Goal: Information Seeking & Learning: Learn about a topic

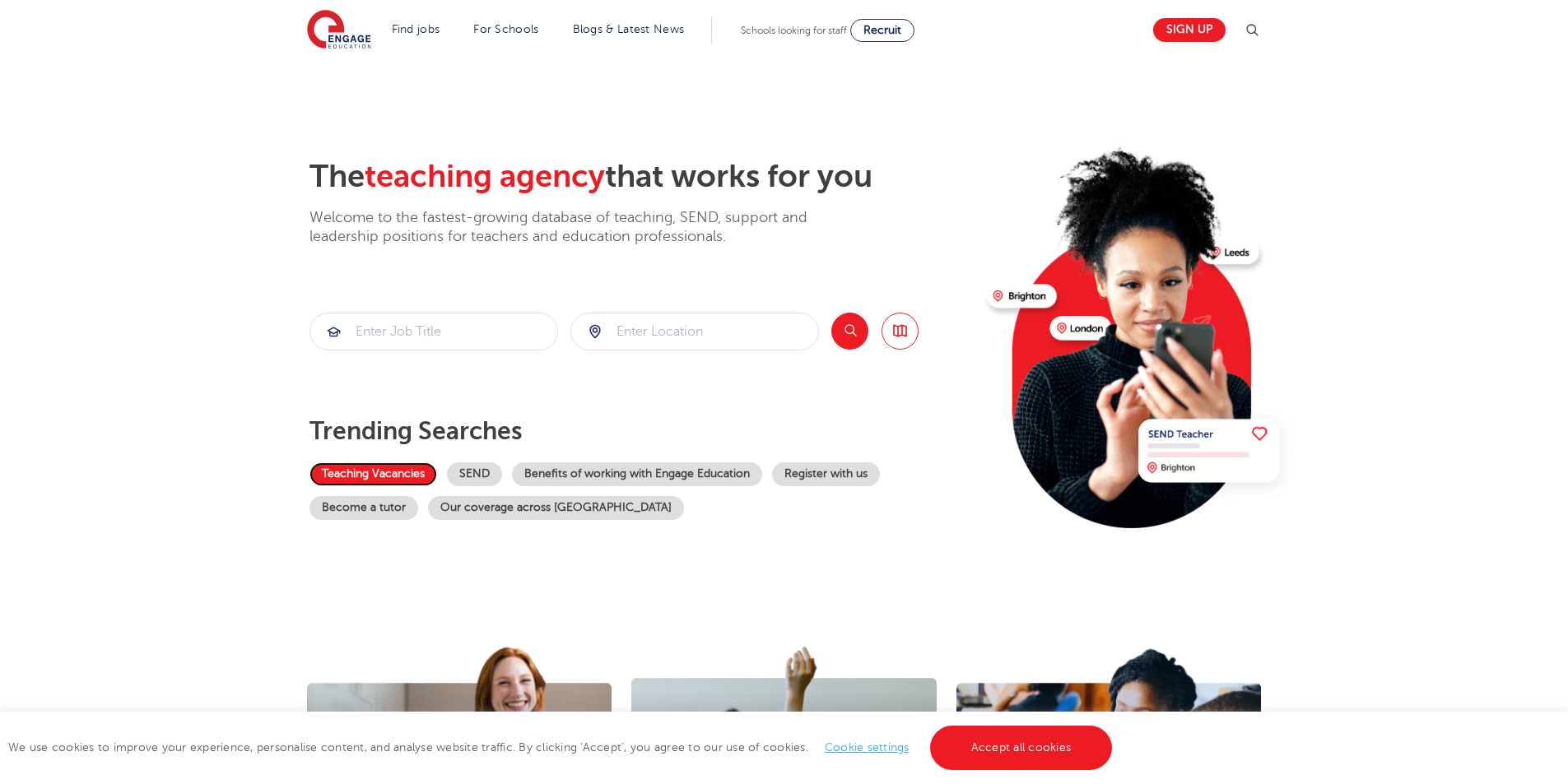
click at [386, 473] on link "Teaching Vacancies" at bounding box center [373, 474] width 128 height 24
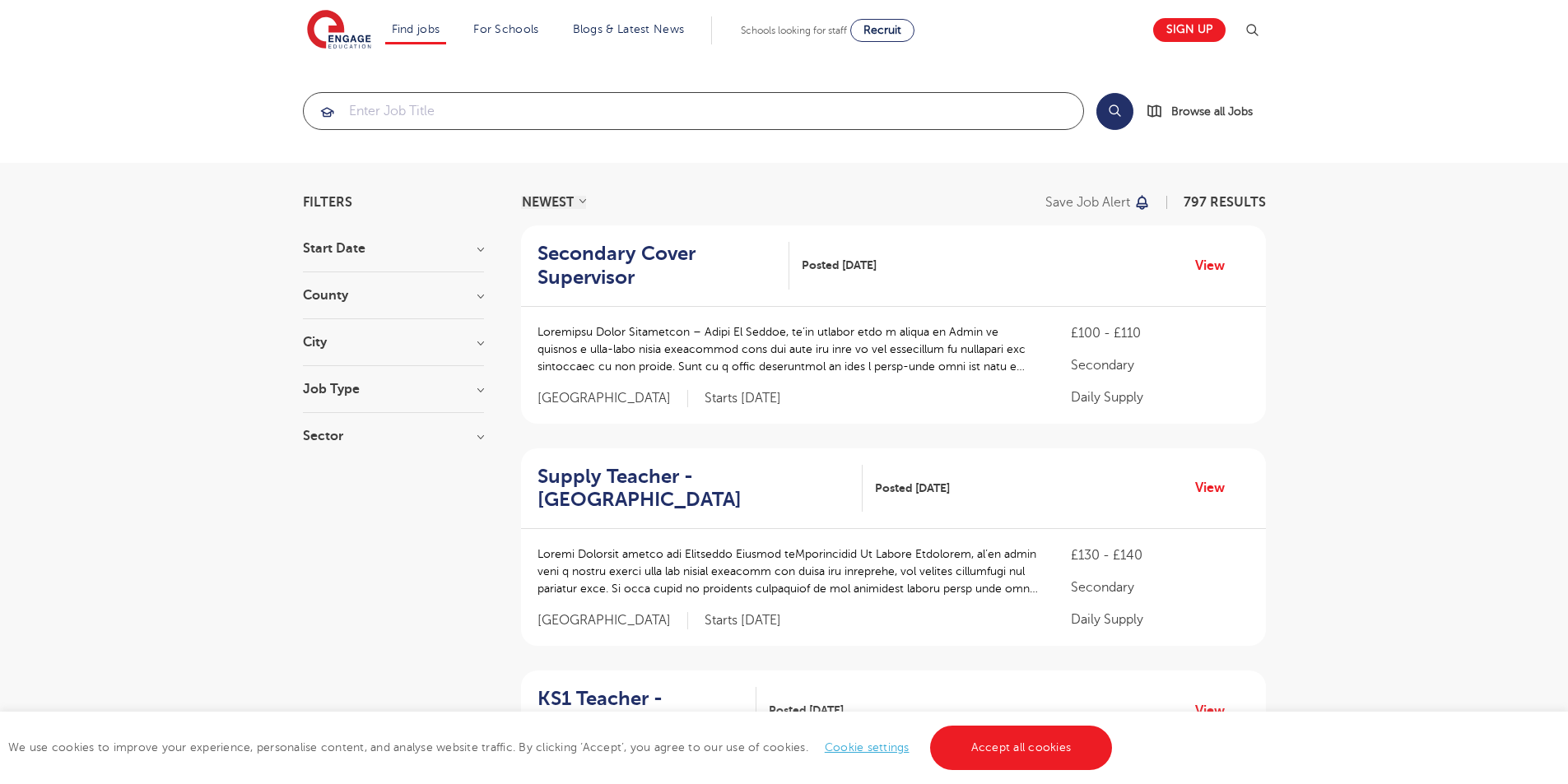
click at [406, 104] on input "search" at bounding box center [693, 111] width 779 height 36
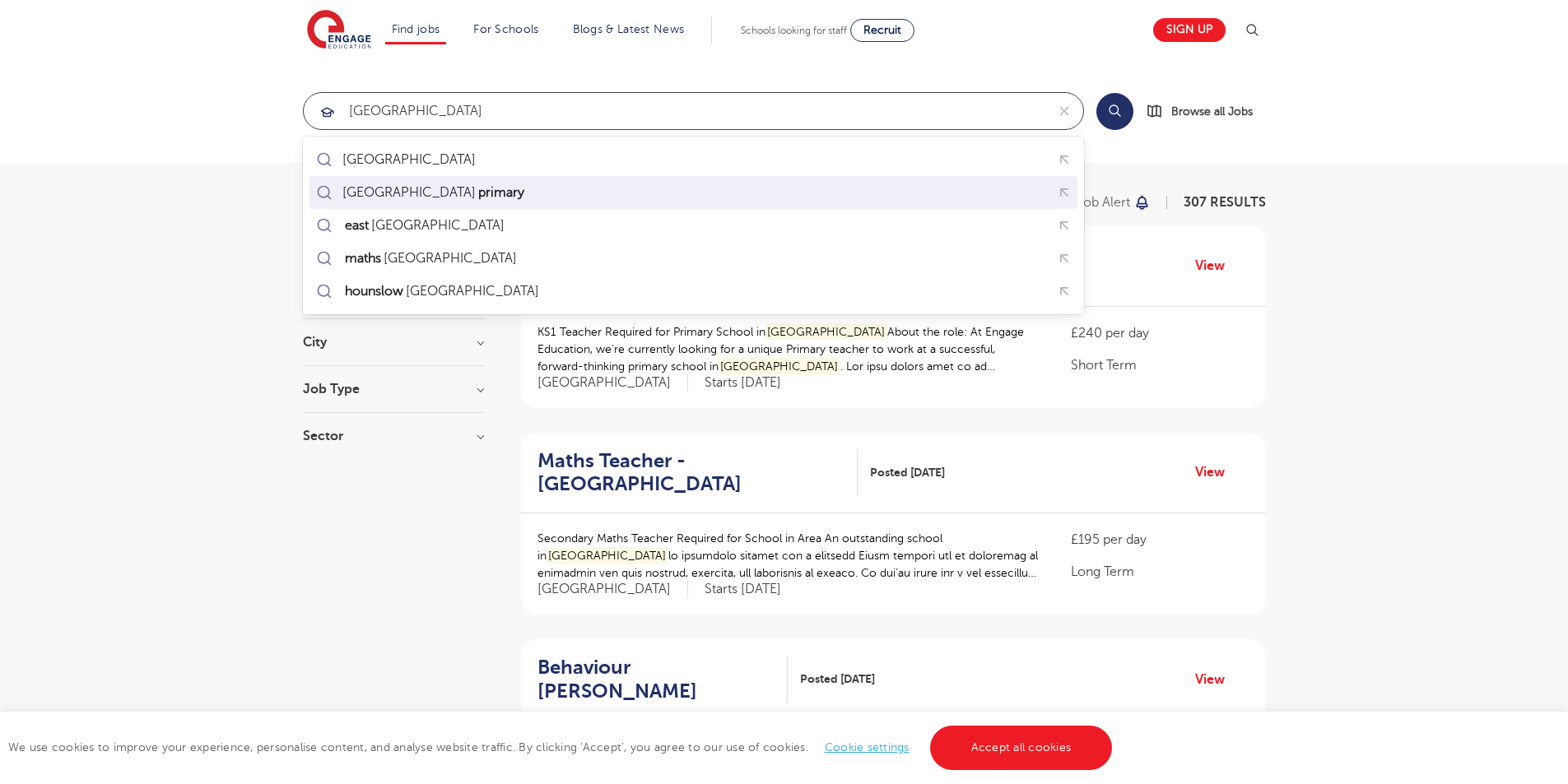
click at [633, 201] on div "london primary" at bounding box center [693, 192] width 761 height 26
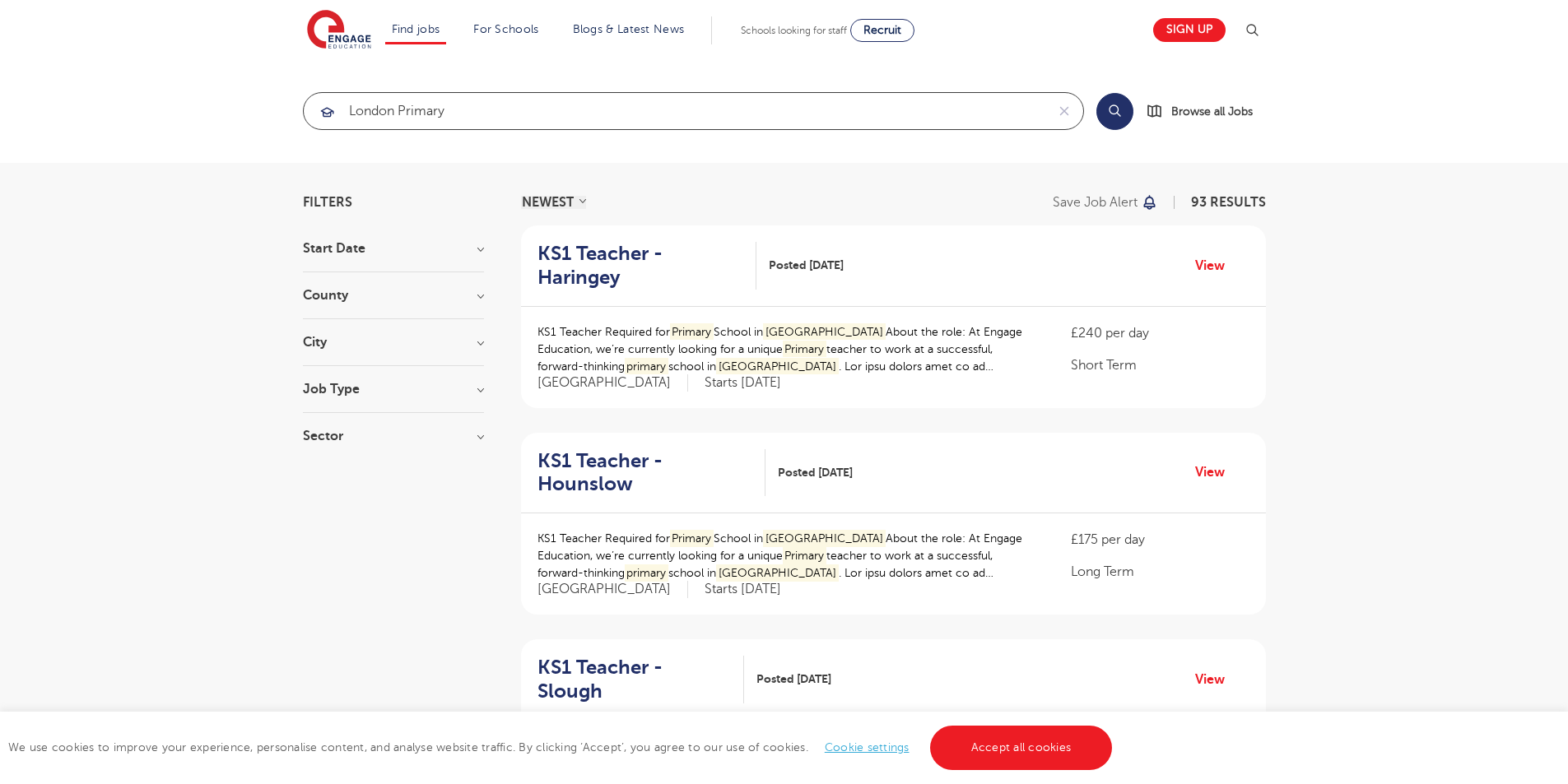
type input "london primary"
click at [357, 255] on div "Start Date [DATE] Show more" at bounding box center [393, 257] width 181 height 31
click at [380, 385] on h3 "Job Type" at bounding box center [393, 390] width 181 height 13
click at [382, 482] on h3 "Sector" at bounding box center [393, 478] width 181 height 13
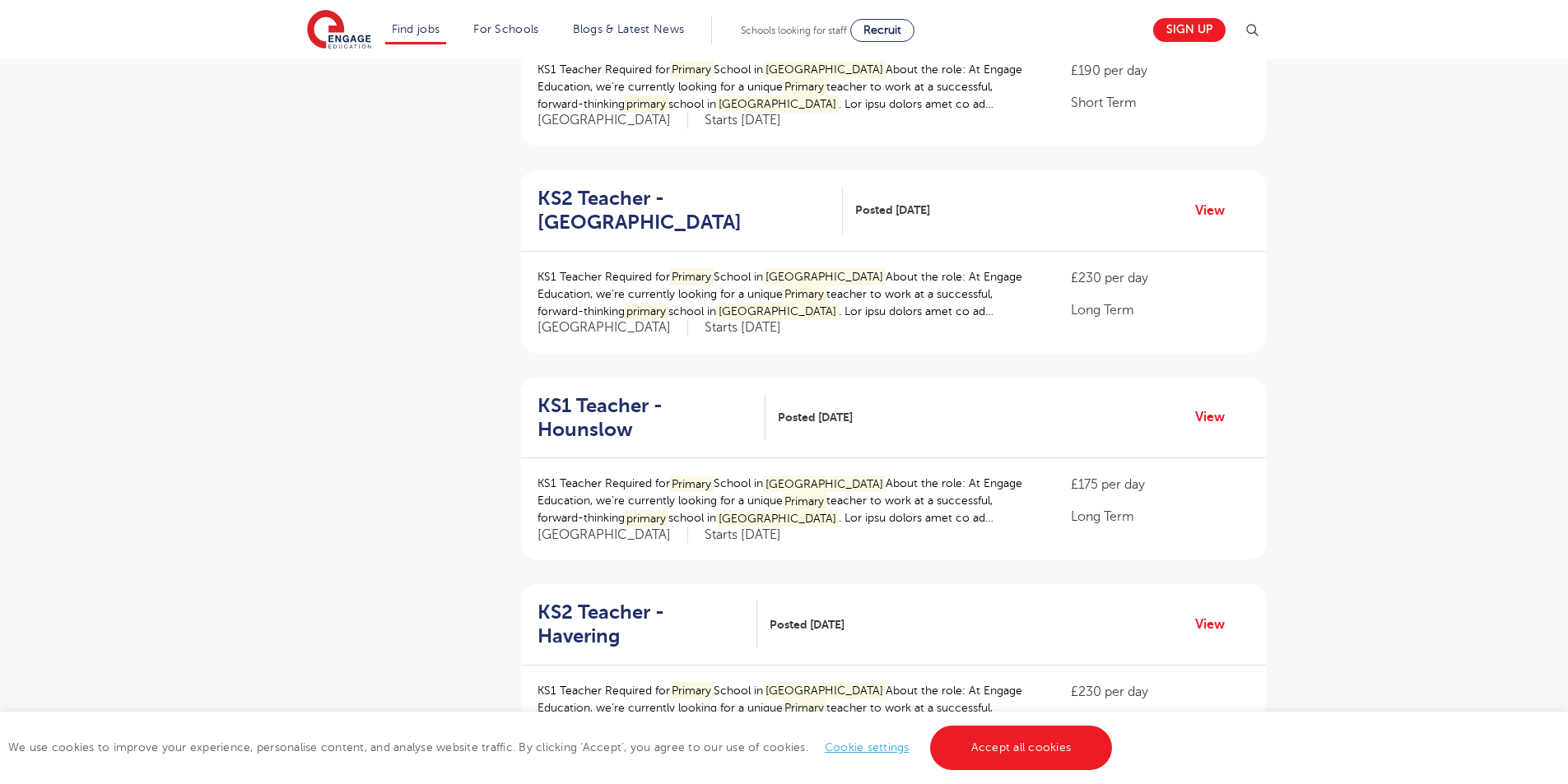
scroll to position [1810, 0]
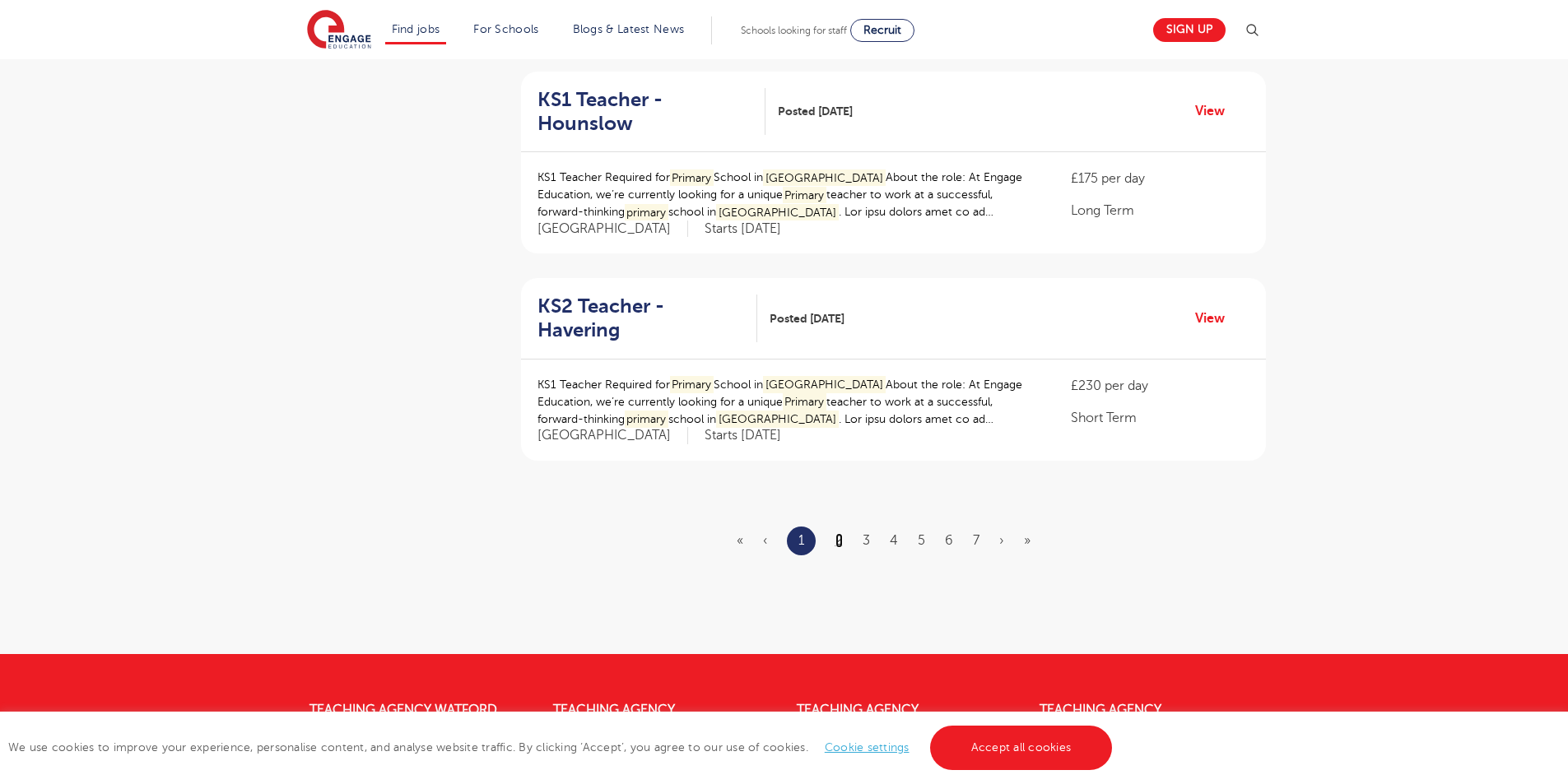
click at [838, 533] on link "2" at bounding box center [839, 540] width 7 height 15
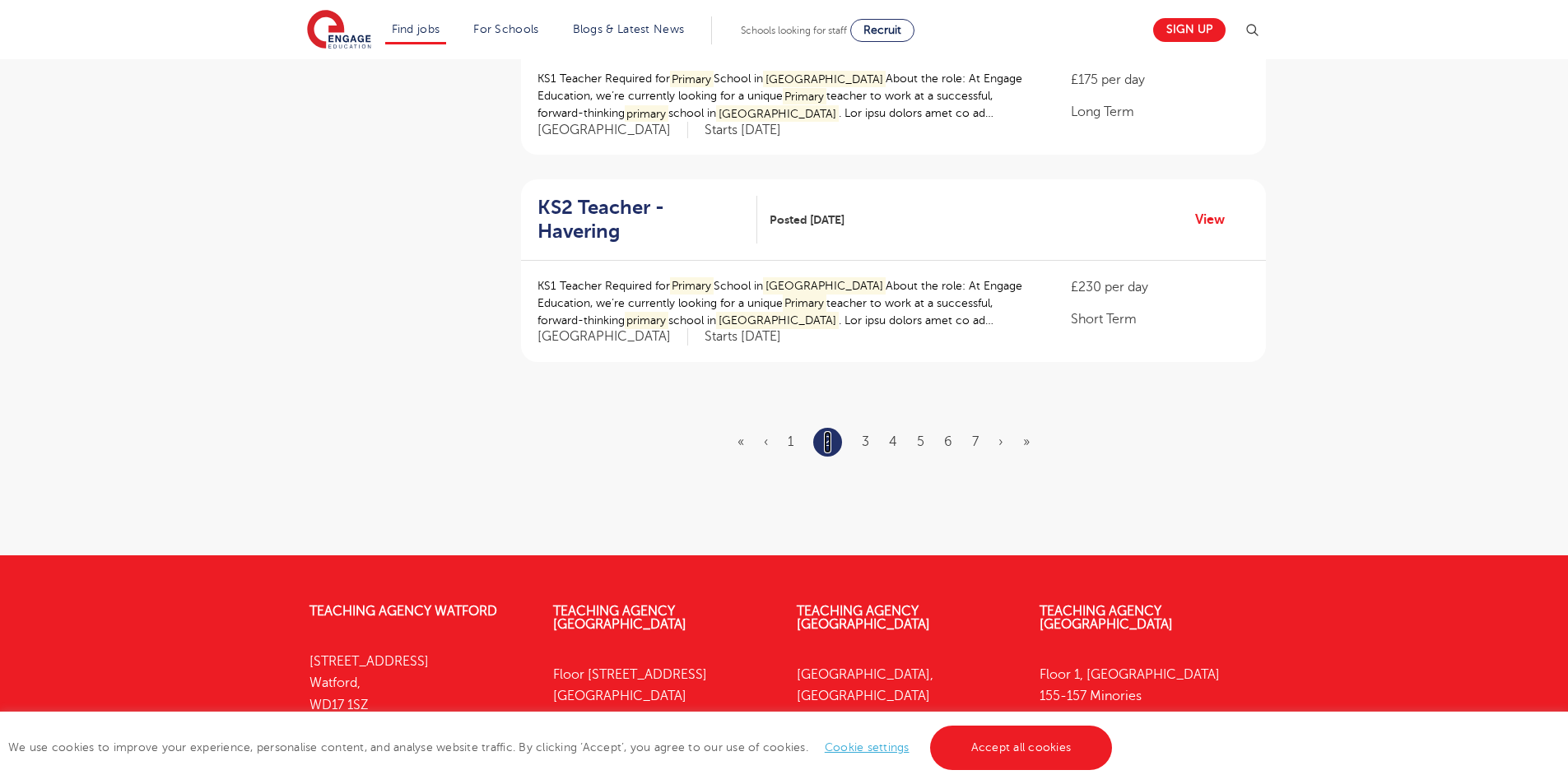
scroll to position [1968, 0]
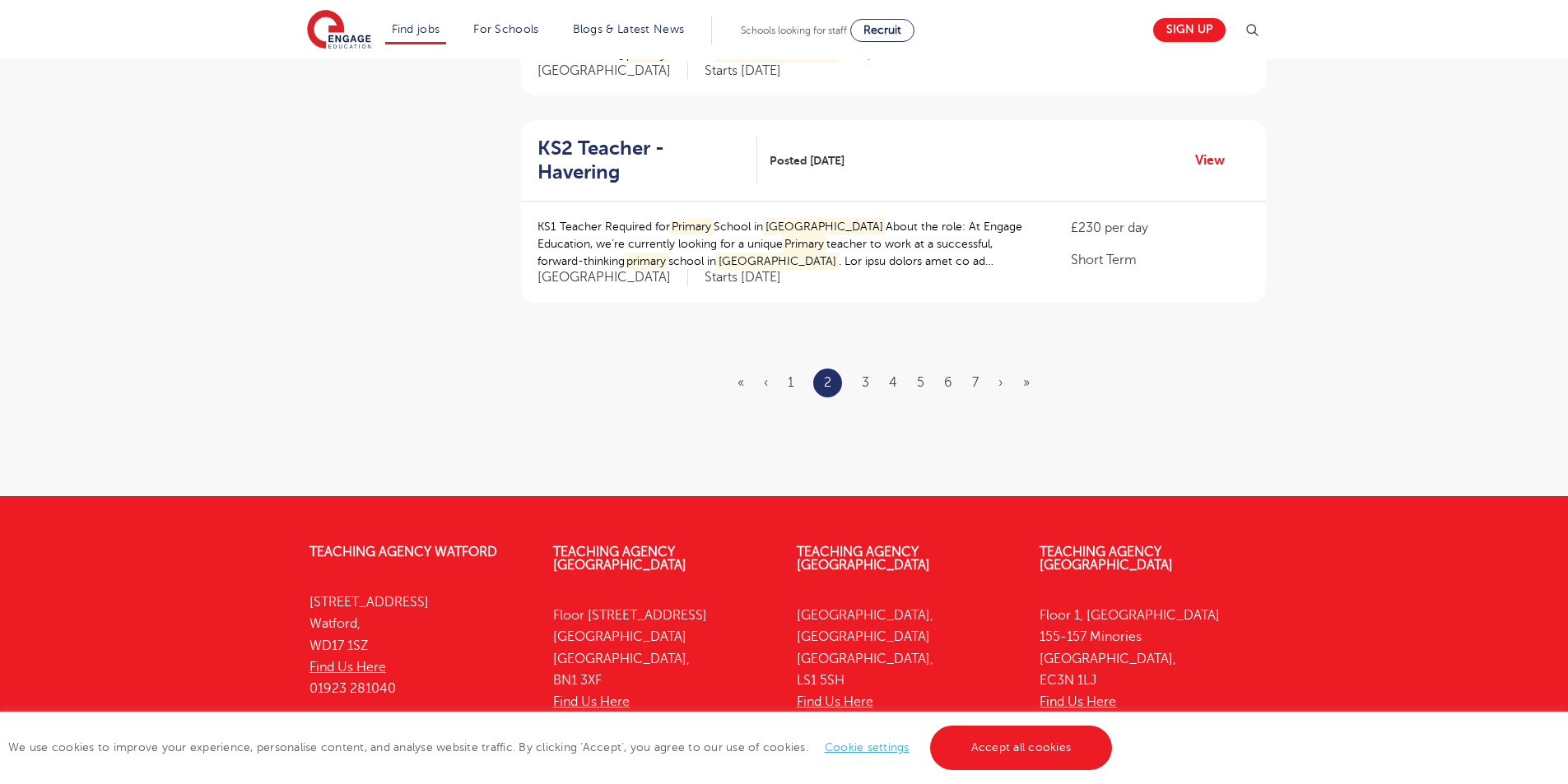
click at [852, 369] on ul "« ‹ 1 2 3 4 5 6 7 › »" at bounding box center [894, 383] width 312 height 29
click at [852, 369] on ul "« ‹ 1 2 3 4 5 6 7 › »" at bounding box center [894, 383] width 312 height 29
click at [858, 369] on ul "« ‹ 1 2 3 4 5 6 7 › »" at bounding box center [894, 383] width 312 height 29
click at [864, 375] on link "3" at bounding box center [865, 383] width 7 height 15
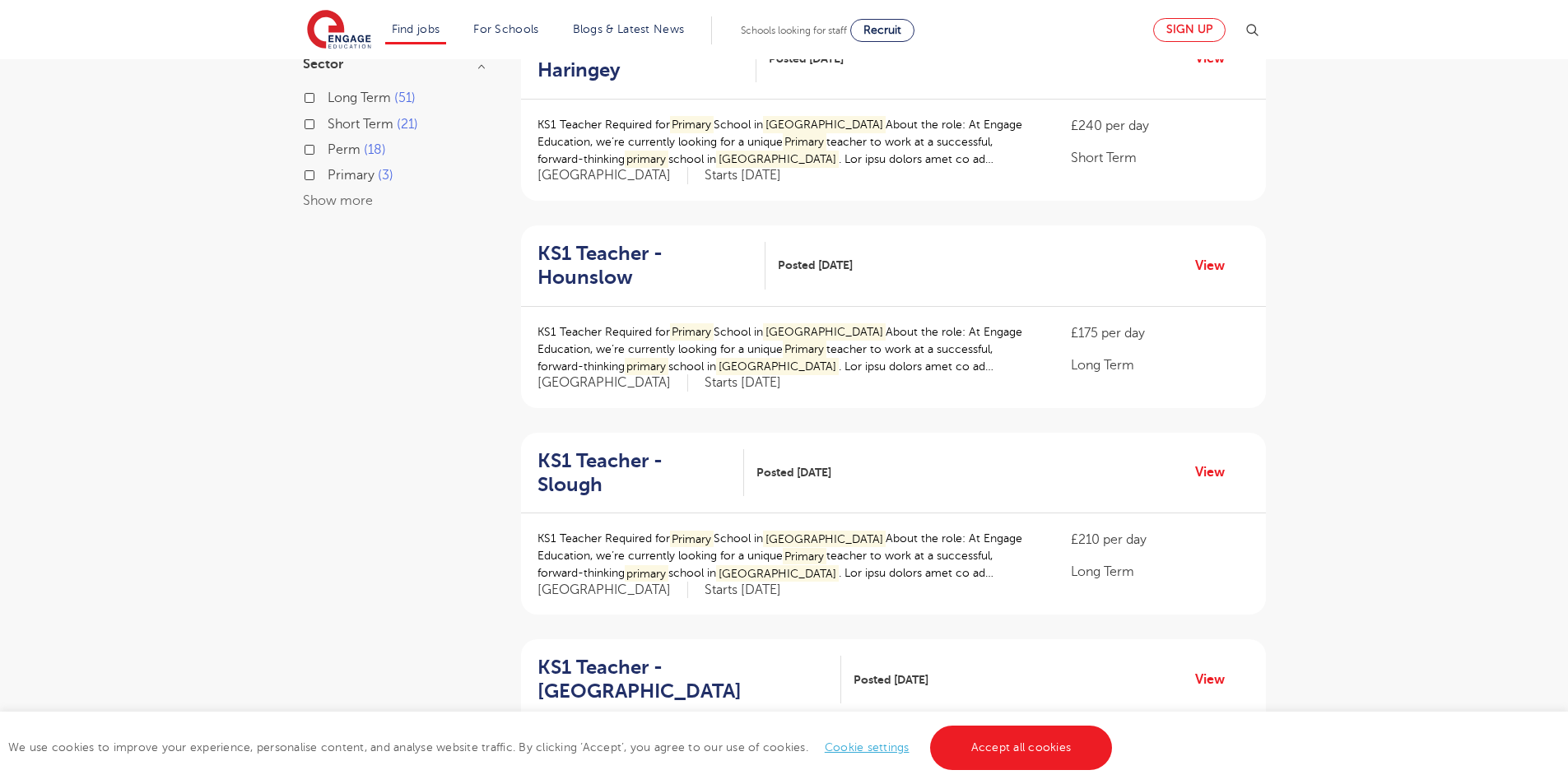
scroll to position [411, 0]
